Goal: Information Seeking & Learning: Learn about a topic

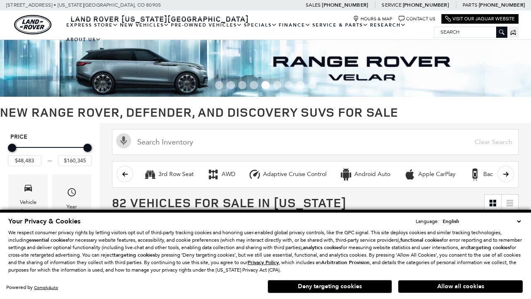
scroll to position [384, 0]
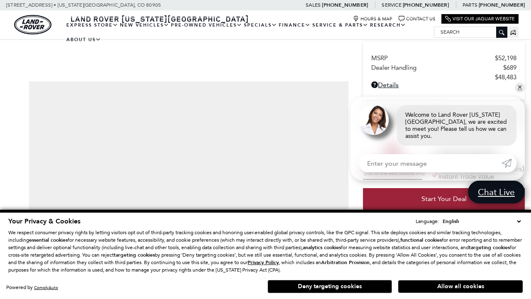
scroll to position [438, 0]
